Goal: Find specific page/section

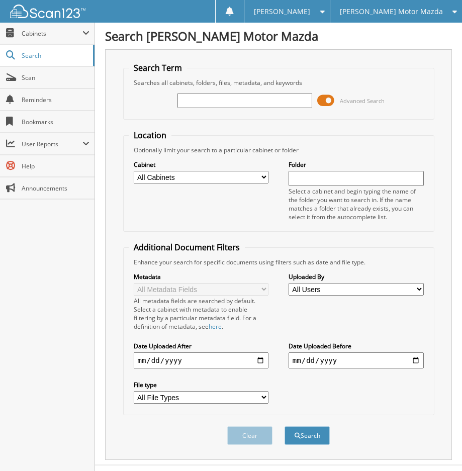
click at [236, 101] on input "text" at bounding box center [244, 100] width 135 height 15
type input "T115921"
click at [284, 426] on button "Search" at bounding box center [306, 435] width 45 height 19
type input "115921"
click at [284, 426] on button "Search" at bounding box center [306, 435] width 45 height 19
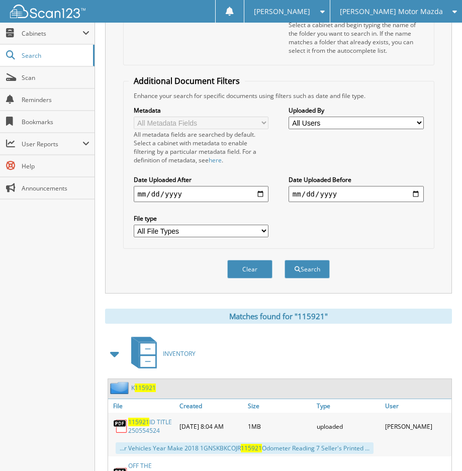
scroll to position [227, 0]
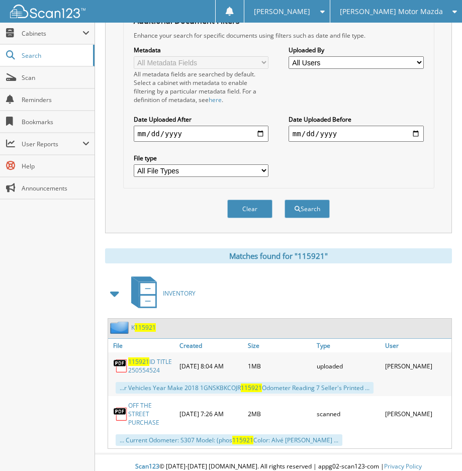
click at [140, 329] on span "115921" at bounding box center [145, 327] width 21 height 9
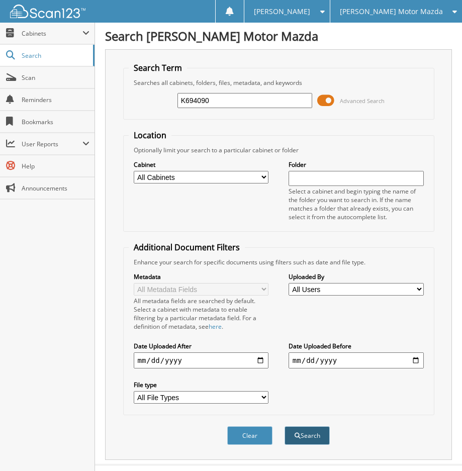
type input "K694090"
click at [307, 439] on button "Search" at bounding box center [306, 435] width 45 height 19
click at [329, 102] on span at bounding box center [325, 100] width 17 height 15
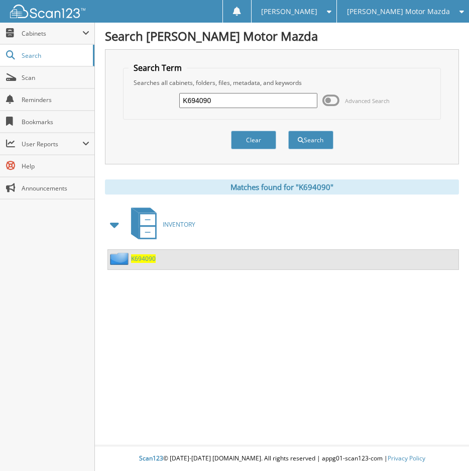
click at [144, 259] on span "K694090" at bounding box center [143, 258] width 25 height 9
